Goal: Task Accomplishment & Management: Complete application form

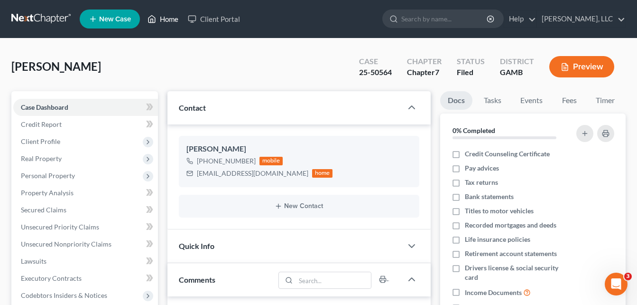
click at [169, 20] on link "Home" at bounding box center [163, 18] width 40 height 17
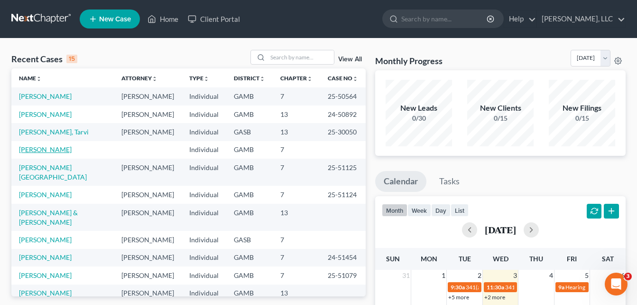
click at [47, 151] on link "[PERSON_NAME]" at bounding box center [45, 149] width 53 height 8
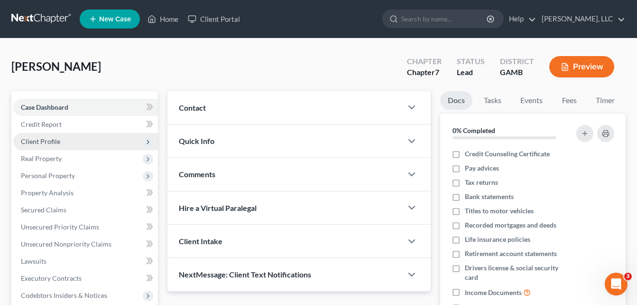
click at [41, 139] on span "Client Profile" at bounding box center [40, 141] width 39 height 8
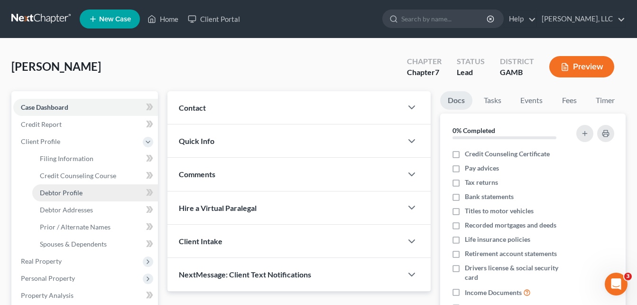
click at [66, 189] on span "Debtor Profile" at bounding box center [61, 192] width 43 height 8
select select "0"
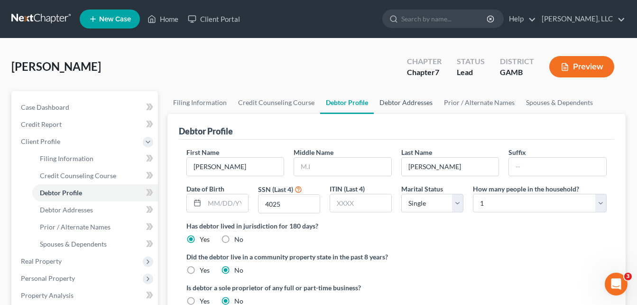
click at [408, 101] on link "Debtor Addresses" at bounding box center [406, 102] width 65 height 23
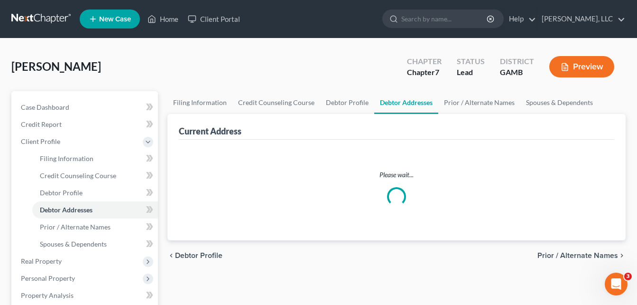
select select "0"
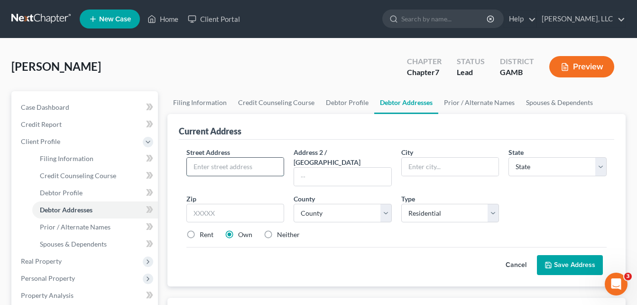
click at [273, 161] on input "text" at bounding box center [235, 167] width 97 height 18
type input "[STREET_ADDRESS][PERSON_NAME]"
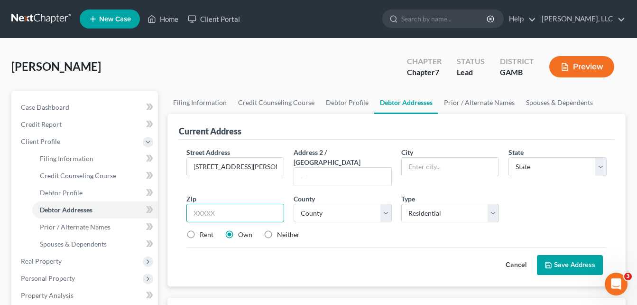
click at [256, 208] on input "text" at bounding box center [236, 213] width 98 height 19
type input "31719"
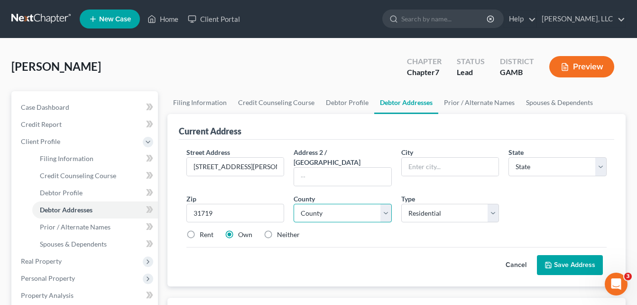
type input "Americus"
select select "10"
click at [366, 204] on select "County [GEOGRAPHIC_DATA] [GEOGRAPHIC_DATA] [GEOGRAPHIC_DATA] [GEOGRAPHIC_DATA] …" at bounding box center [343, 213] width 98 height 19
select select "128"
click at [294, 204] on select "County [GEOGRAPHIC_DATA] [GEOGRAPHIC_DATA] [GEOGRAPHIC_DATA] [GEOGRAPHIC_DATA] …" at bounding box center [343, 213] width 98 height 19
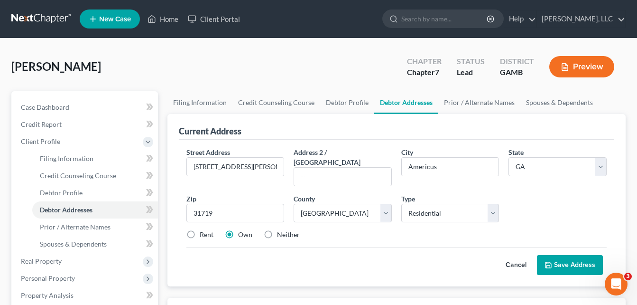
click at [577, 255] on button "Save Address" at bounding box center [570, 265] width 66 height 20
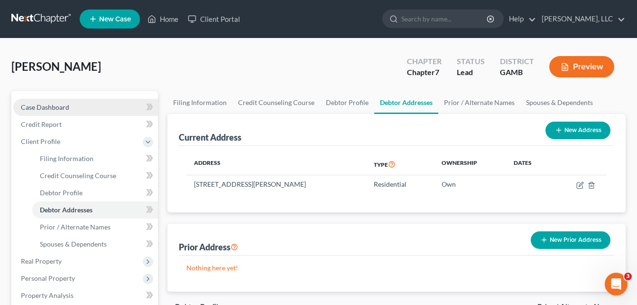
click at [65, 109] on span "Case Dashboard" at bounding box center [45, 107] width 48 height 8
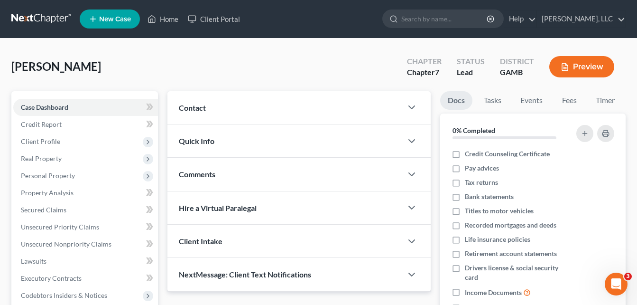
click at [204, 111] on span "Contact" at bounding box center [192, 107] width 27 height 9
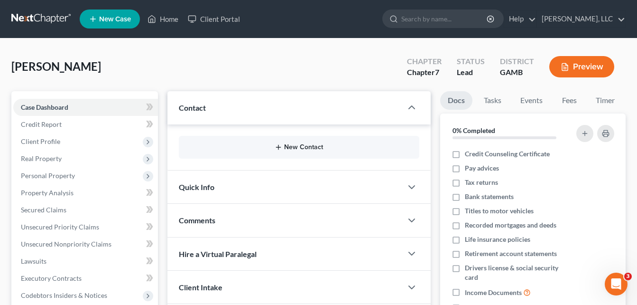
click at [296, 147] on button "New Contact" at bounding box center [299, 147] width 225 height 8
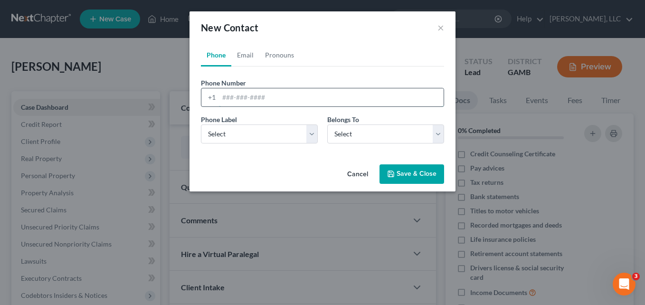
click at [250, 96] on input "tel" at bounding box center [331, 97] width 224 height 18
type input "2299422422"
click at [254, 136] on select "Select Mobile Home Work Other" at bounding box center [259, 133] width 117 height 19
select select "0"
click at [201, 124] on select "Select Mobile Home Work Other" at bounding box center [259, 133] width 117 height 19
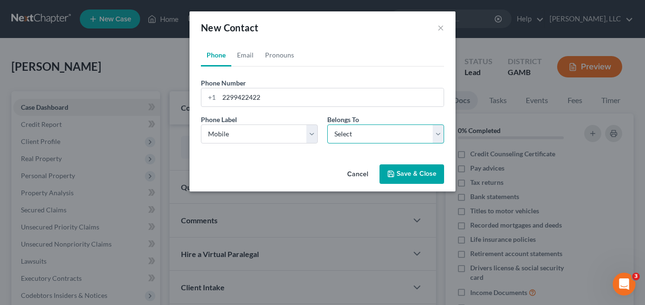
click at [352, 140] on select "Select Client Other" at bounding box center [385, 133] width 117 height 19
select select "0"
click at [327, 124] on select "Select Client Other" at bounding box center [385, 133] width 117 height 19
click at [275, 54] on link "Pronouns" at bounding box center [279, 55] width 40 height 23
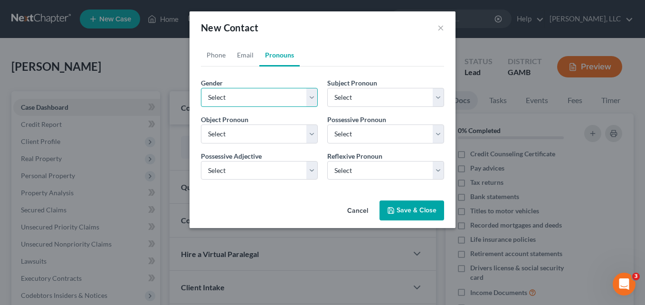
click at [246, 103] on select "Select [DEMOGRAPHIC_DATA] [DEMOGRAPHIC_DATA] [DEMOGRAPHIC_DATA] More Than One P…" at bounding box center [259, 97] width 117 height 19
select select "1"
click at [201, 88] on select "Select [DEMOGRAPHIC_DATA] [DEMOGRAPHIC_DATA] [DEMOGRAPHIC_DATA] More Than One P…" at bounding box center [259, 97] width 117 height 19
select select "1"
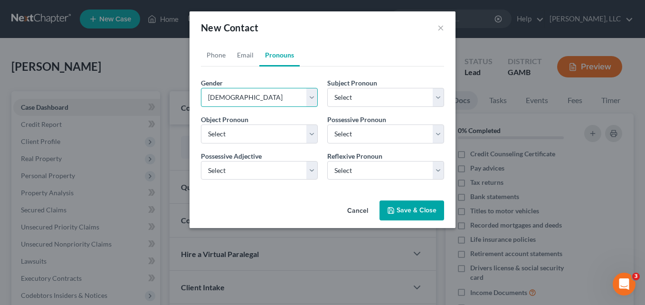
select select "1"
click at [245, 55] on link "Email" at bounding box center [245, 55] width 28 height 23
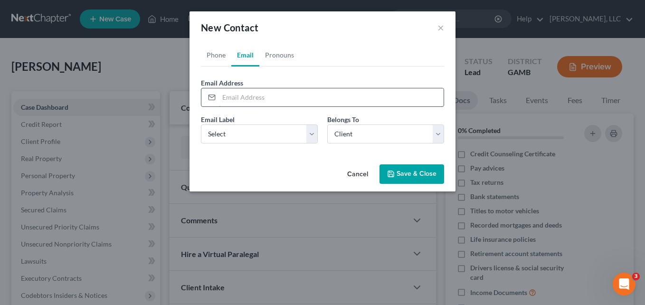
drag, startPoint x: 251, startPoint y: 98, endPoint x: 232, endPoint y: 99, distance: 19.0
click at [232, 99] on input "email" at bounding box center [331, 97] width 224 height 18
click at [401, 108] on form "Email Address Email Label Select Home Work Other Belongs To * Select Client Oth…" at bounding box center [322, 114] width 243 height 73
click at [393, 103] on input "email" at bounding box center [331, 97] width 224 height 18
type input "[EMAIL_ADDRESS][DOMAIN_NAME]"
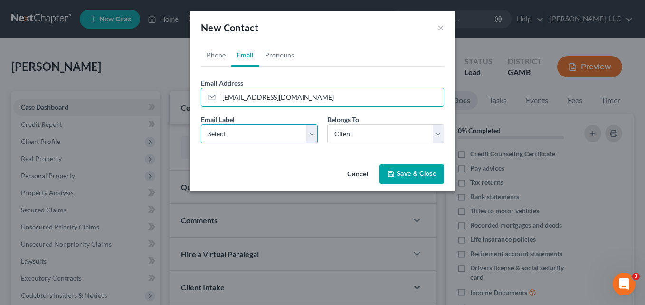
click at [276, 137] on select "Select Home Work Other" at bounding box center [259, 133] width 117 height 19
select select "0"
click at [201, 124] on select "Select Home Work Other" at bounding box center [259, 133] width 117 height 19
click at [401, 170] on button "Save & Close" at bounding box center [411, 174] width 65 height 20
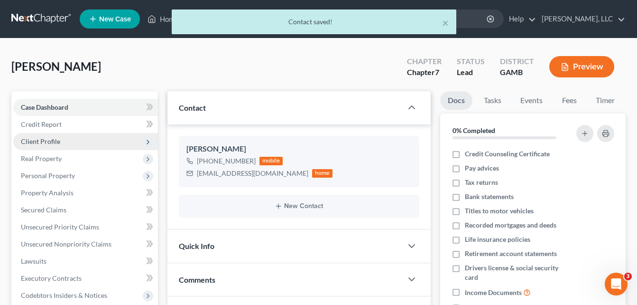
click at [41, 143] on span "Client Profile" at bounding box center [40, 141] width 39 height 8
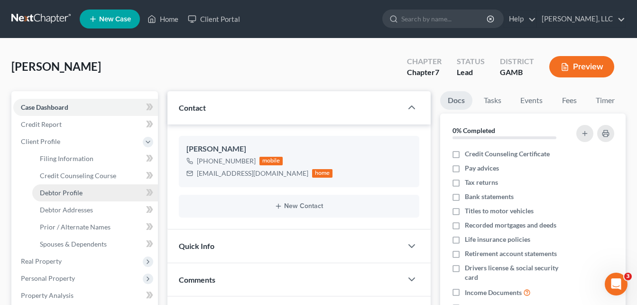
click at [50, 196] on link "Debtor Profile" at bounding box center [95, 192] width 126 height 17
select select "0"
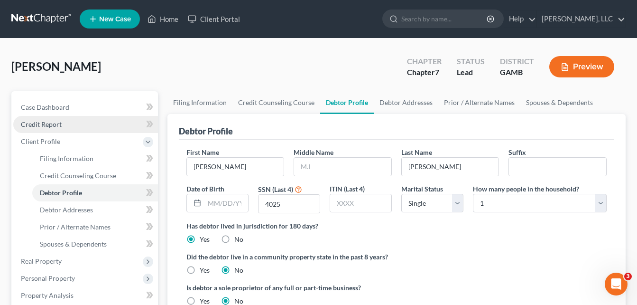
click at [45, 124] on span "Credit Report" at bounding box center [41, 124] width 41 height 8
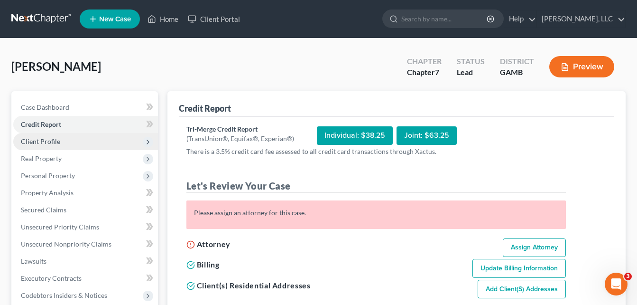
click at [47, 145] on span "Client Profile" at bounding box center [85, 141] width 145 height 17
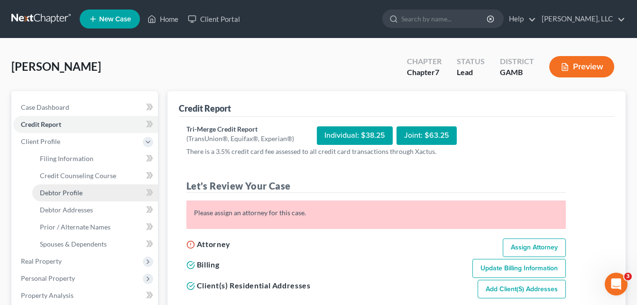
click at [60, 193] on span "Debtor Profile" at bounding box center [61, 192] width 43 height 8
select select "0"
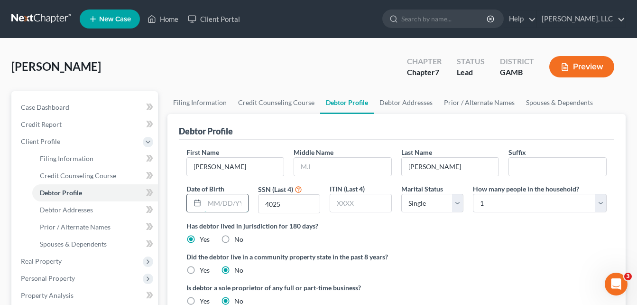
click at [224, 201] on input "text" at bounding box center [227, 203] width 44 height 18
type input "[DATE]"
click at [387, 104] on link "Debtor Addresses" at bounding box center [406, 102] width 65 height 23
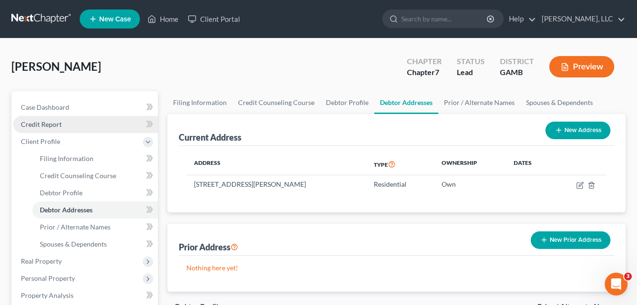
click at [50, 122] on span "Credit Report" at bounding box center [41, 124] width 41 height 8
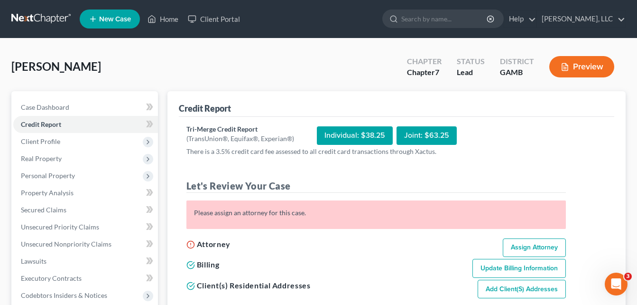
click at [535, 245] on link "Assign Attorney" at bounding box center [534, 247] width 63 height 19
select select "1"
select select "0"
select select "10"
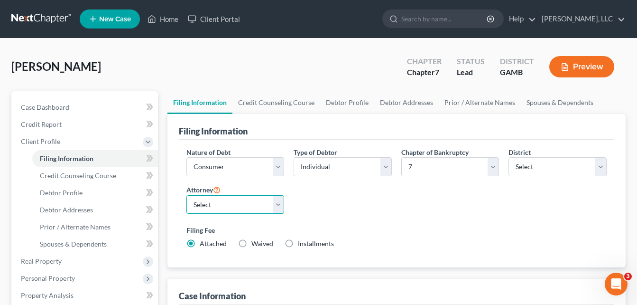
click at [246, 203] on select "Select [PERSON_NAME]" at bounding box center [236, 204] width 98 height 19
select select "0"
click at [187, 195] on select "Select [PERSON_NAME]" at bounding box center [236, 204] width 98 height 19
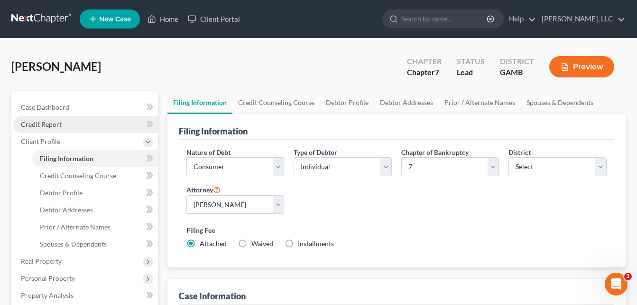
click at [54, 126] on span "Credit Report" at bounding box center [41, 124] width 41 height 8
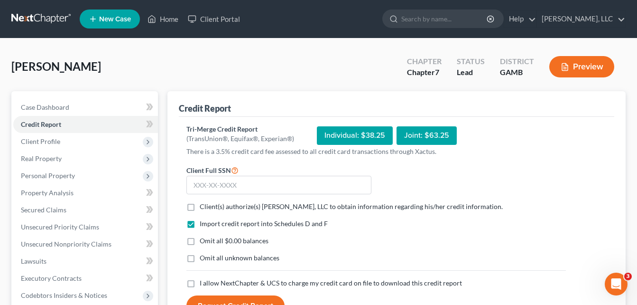
click at [249, 198] on form "Client Full SSN * Client(s) authorize(s) [PERSON_NAME], LLC to obtain informati…" at bounding box center [376, 240] width 389 height 152
click at [244, 187] on input "text" at bounding box center [279, 185] width 185 height 19
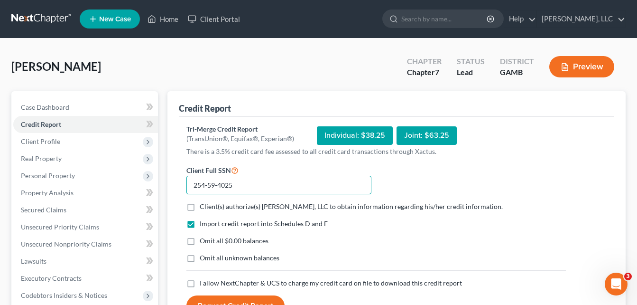
type input "254-59-4025"
click at [200, 207] on label "Client(s) authorize(s) [PERSON_NAME], LLC to obtain information regarding his/h…" at bounding box center [351, 206] width 303 height 9
click at [204, 207] on input "Client(s) authorize(s) [PERSON_NAME], LLC to obtain information regarding his/h…" at bounding box center [207, 205] width 6 height 6
checkbox input "true"
click at [200, 241] on label "Omit all $0.00 balances" at bounding box center [234, 240] width 69 height 9
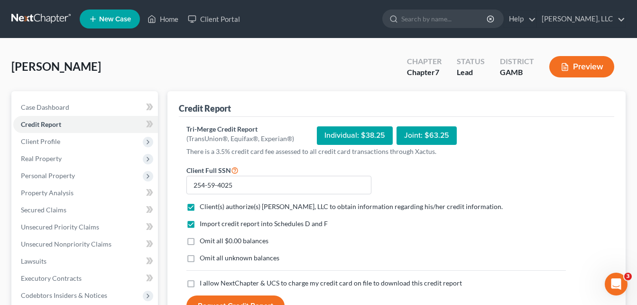
click at [204, 241] on input "Omit all $0.00 balances" at bounding box center [207, 239] width 6 height 6
checkbox input "true"
click at [200, 258] on label "Omit all unknown balances" at bounding box center [240, 257] width 80 height 9
click at [204, 258] on input "Omit all unknown balances" at bounding box center [207, 256] width 6 height 6
checkbox input "true"
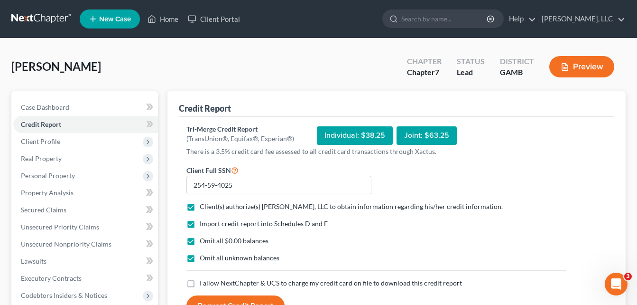
click at [200, 284] on label "I allow NextChapter & UCS to charge my credit card on file to download this cre…" at bounding box center [331, 282] width 262 height 9
click at [204, 284] on input "I allow NextChapter & UCS to charge my credit card on file to download this cre…" at bounding box center [207, 281] width 6 height 6
checkbox input "true"
click at [210, 300] on button "Request Credit Report" at bounding box center [236, 305] width 98 height 21
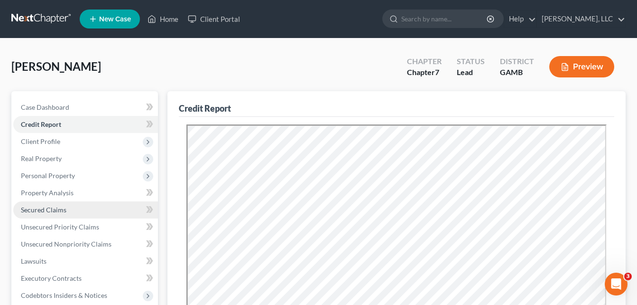
click at [43, 211] on span "Secured Claims" at bounding box center [44, 210] width 46 height 8
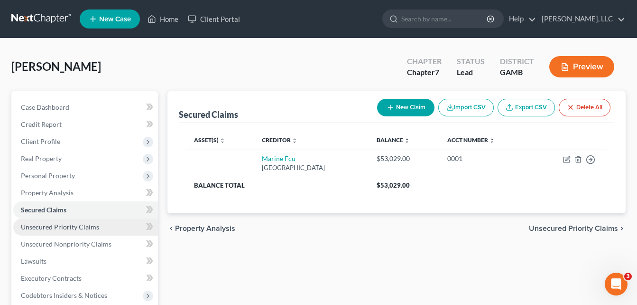
click at [53, 231] on link "Unsecured Priority Claims" at bounding box center [85, 226] width 145 height 17
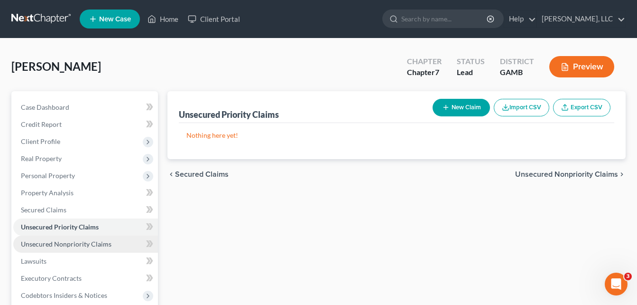
click at [57, 242] on span "Unsecured Nonpriority Claims" at bounding box center [66, 244] width 91 height 8
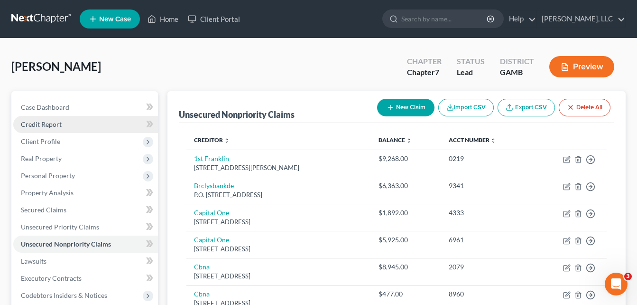
click at [41, 122] on span "Credit Report" at bounding box center [41, 124] width 41 height 8
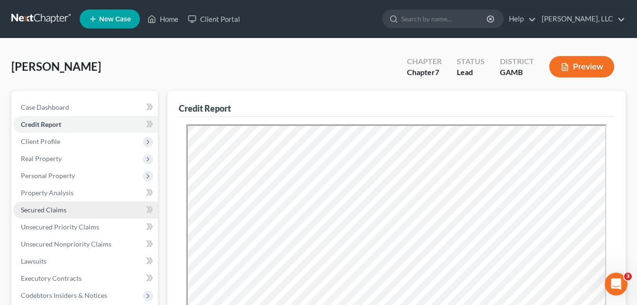
click at [63, 211] on span "Secured Claims" at bounding box center [44, 210] width 46 height 8
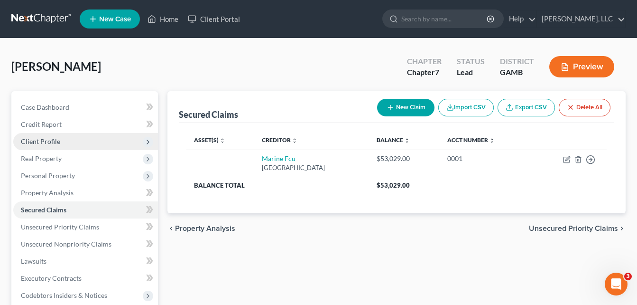
click at [43, 139] on span "Client Profile" at bounding box center [40, 141] width 39 height 8
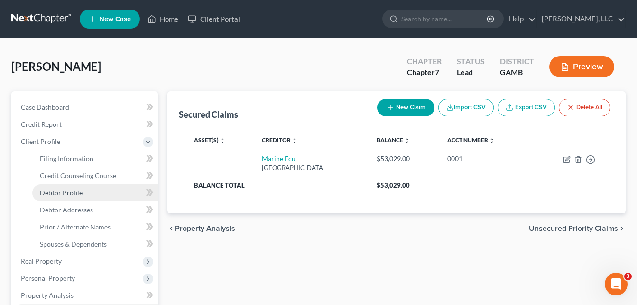
click at [62, 191] on span "Debtor Profile" at bounding box center [61, 192] width 43 height 8
select select "0"
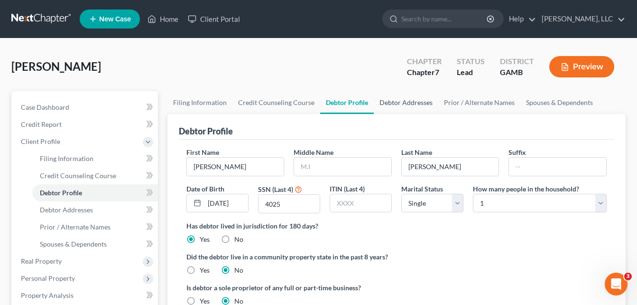
click at [398, 101] on link "Debtor Addresses" at bounding box center [406, 102] width 65 height 23
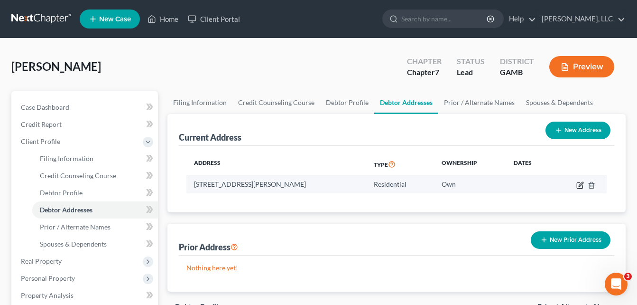
click at [579, 188] on icon "button" at bounding box center [581, 185] width 8 height 8
select select "10"
select select "128"
select select "0"
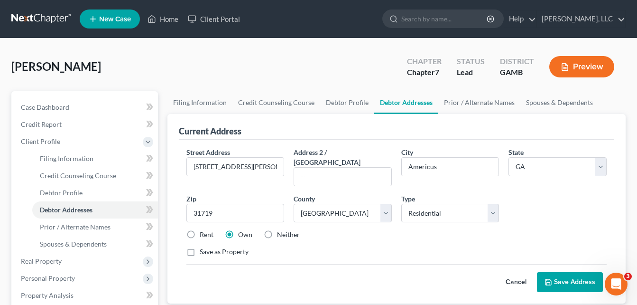
click at [203, 230] on label "Rent" at bounding box center [207, 234] width 14 height 9
click at [204, 230] on input "Rent" at bounding box center [207, 233] width 6 height 6
radio input "true"
click at [576, 272] on button "Save Address" at bounding box center [570, 282] width 66 height 20
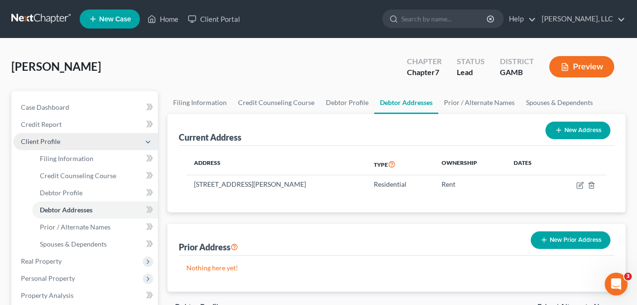
click at [48, 141] on span "Client Profile" at bounding box center [40, 141] width 39 height 8
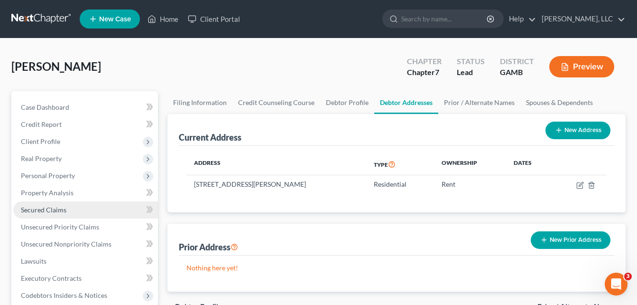
drag, startPoint x: 42, startPoint y: 211, endPoint x: 32, endPoint y: 211, distance: 9.5
click at [32, 211] on span "Secured Claims" at bounding box center [44, 210] width 46 height 8
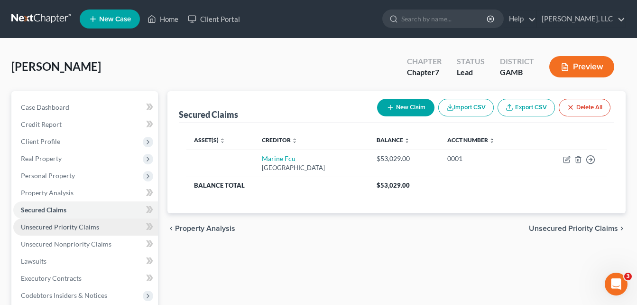
click at [44, 227] on span "Unsecured Priority Claims" at bounding box center [60, 227] width 78 height 8
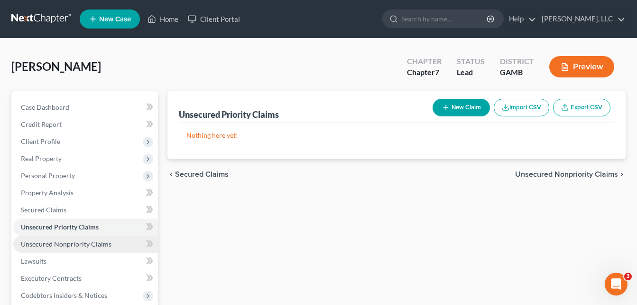
click at [49, 242] on span "Unsecured Nonpriority Claims" at bounding box center [66, 244] width 91 height 8
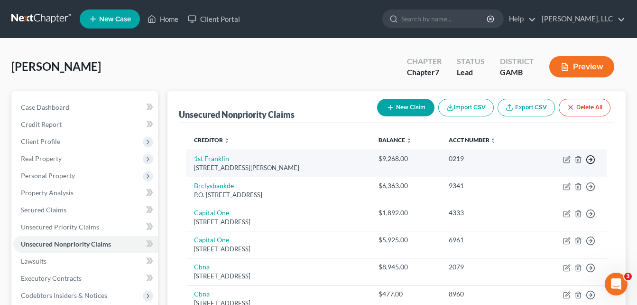
click at [595, 160] on circle "button" at bounding box center [591, 160] width 8 height 8
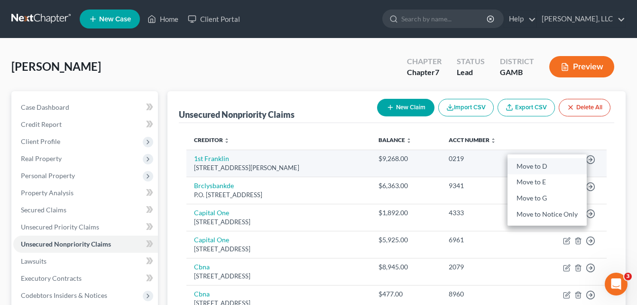
click at [542, 167] on link "Move to D" at bounding box center [547, 166] width 79 height 16
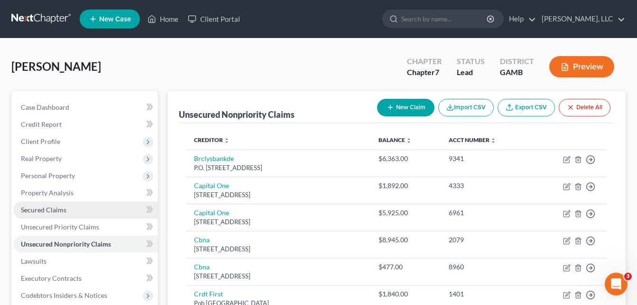
click at [60, 213] on span "Secured Claims" at bounding box center [44, 210] width 46 height 8
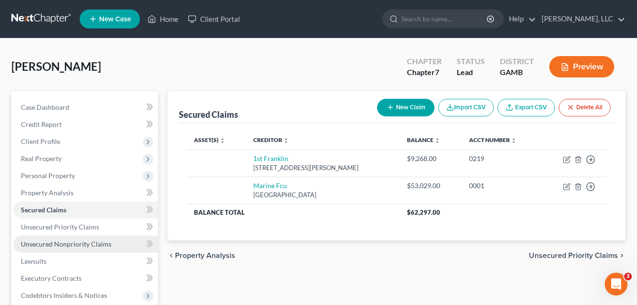
click at [53, 244] on span "Unsecured Nonpriority Claims" at bounding box center [66, 244] width 91 height 8
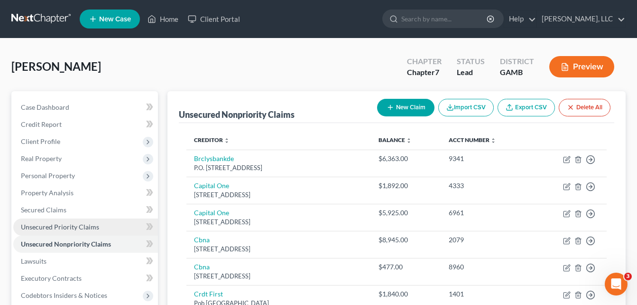
click at [58, 228] on span "Unsecured Priority Claims" at bounding box center [60, 227] width 78 height 8
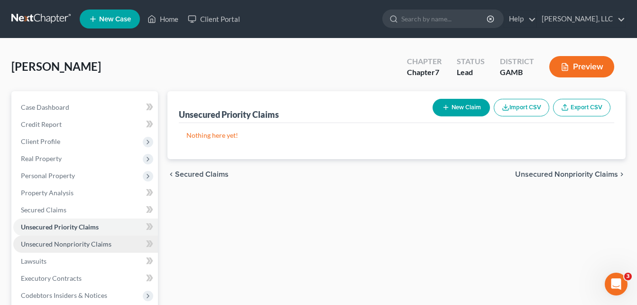
click at [83, 239] on link "Unsecured Nonpriority Claims" at bounding box center [85, 243] width 145 height 17
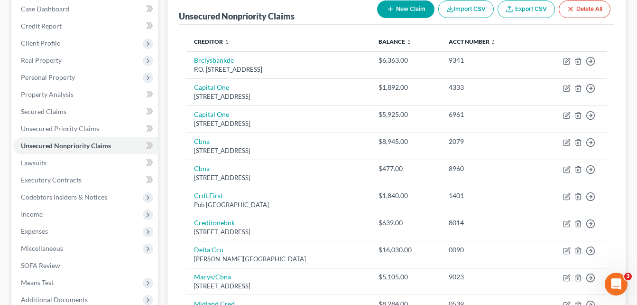
scroll to position [79, 0]
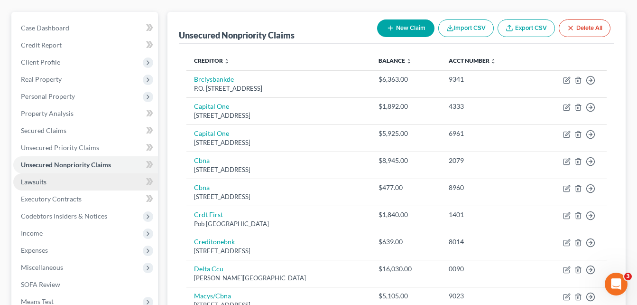
click at [40, 185] on span "Lawsuits" at bounding box center [34, 182] width 26 height 8
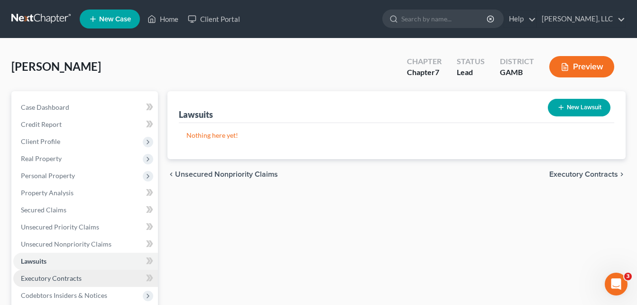
click at [54, 282] on link "Executory Contracts" at bounding box center [85, 278] width 145 height 17
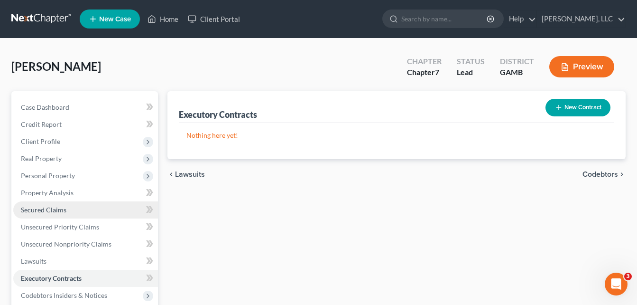
click at [40, 212] on span "Secured Claims" at bounding box center [44, 210] width 46 height 8
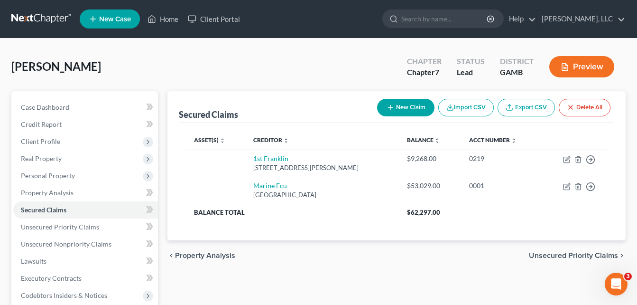
click at [414, 106] on button "New Claim" at bounding box center [405, 108] width 57 height 18
select select "0"
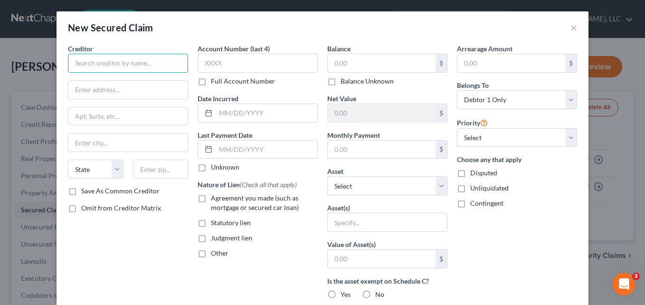
click at [165, 55] on input "text" at bounding box center [128, 63] width 120 height 19
type input "s"
type input "f"
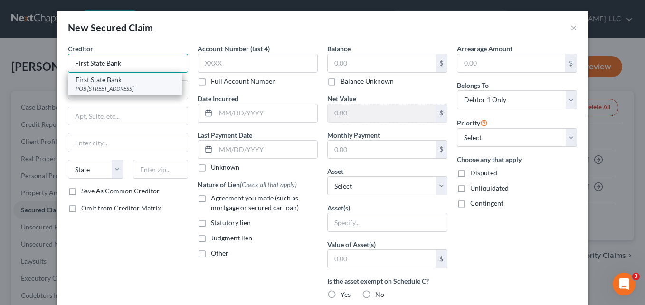
type input "First State Bank"
click at [139, 86] on div "POB [STREET_ADDRESS]" at bounding box center [124, 88] width 99 height 8
type input "POB 555"
type input "Oglethorpe"
select select "10"
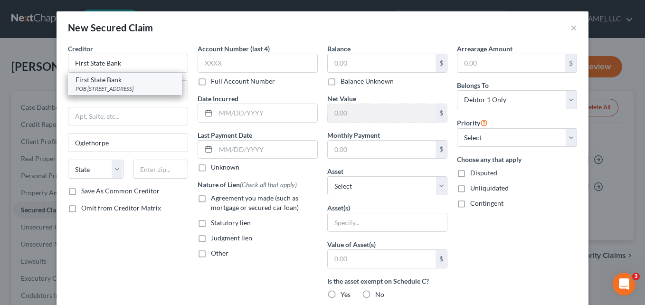
type input "31068"
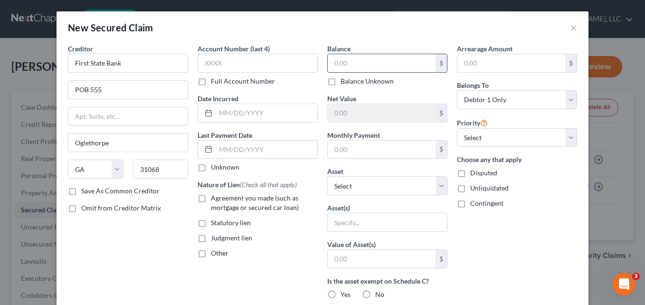
click at [345, 62] on input "text" at bounding box center [381, 63] width 108 height 18
type input "1,000.00"
click at [506, 236] on div "Arrearage Amount $ Belongs To * Select Debtor 1 Only Debtor 2 Only Debtor 1 And…" at bounding box center [517, 255] width 130 height 423
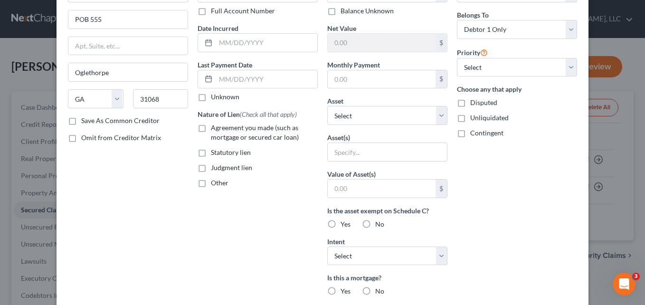
scroll to position [51, 0]
